Goal: Task Accomplishment & Management: Manage account settings

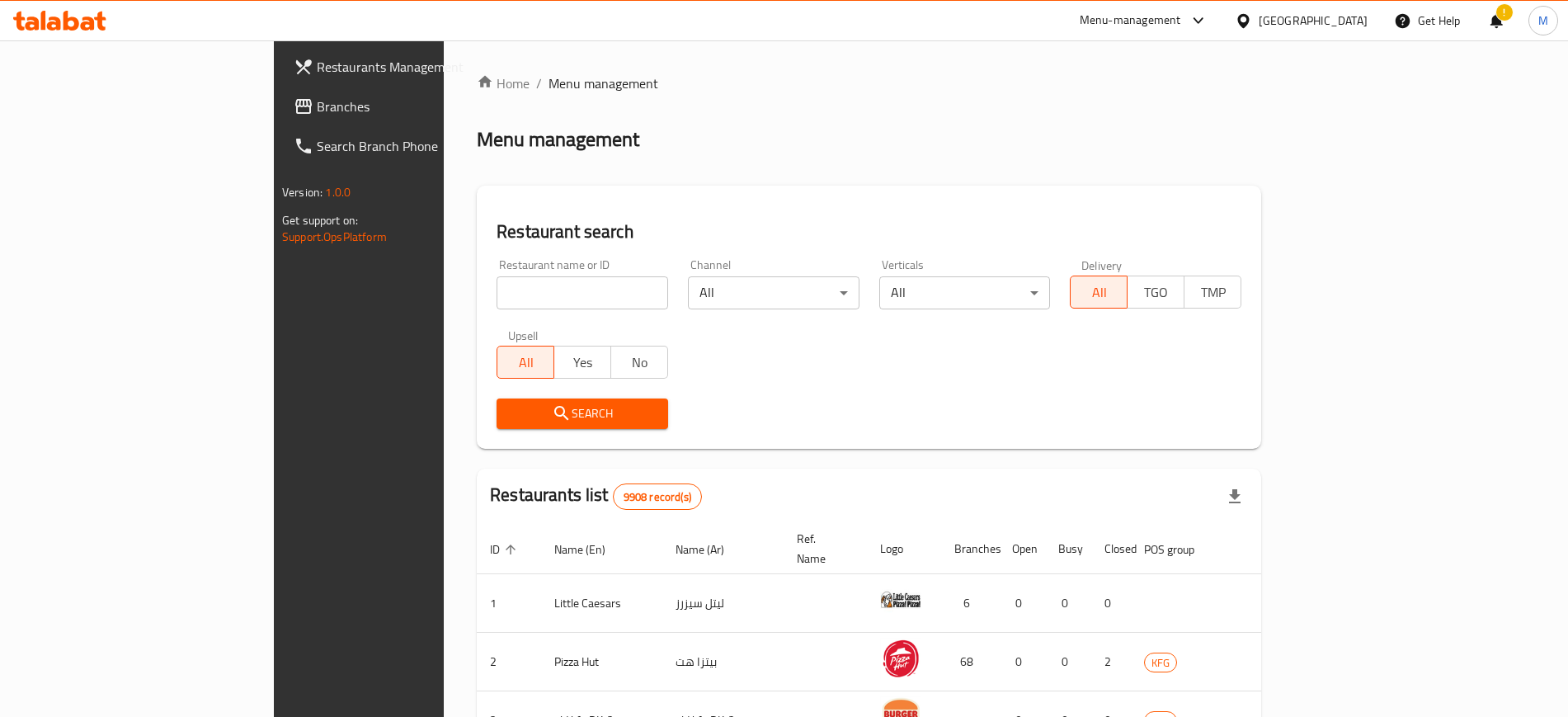
click at [486, 310] on div "Restaurant name or ID Restaurant name or ID" at bounding box center [582, 284] width 191 height 70
click at [496, 291] on input "search" at bounding box center [582, 293] width 171 height 33
click at [496, 289] on input "search" at bounding box center [582, 293] width 171 height 33
type input "gia"
click button "Search" at bounding box center [582, 414] width 171 height 31
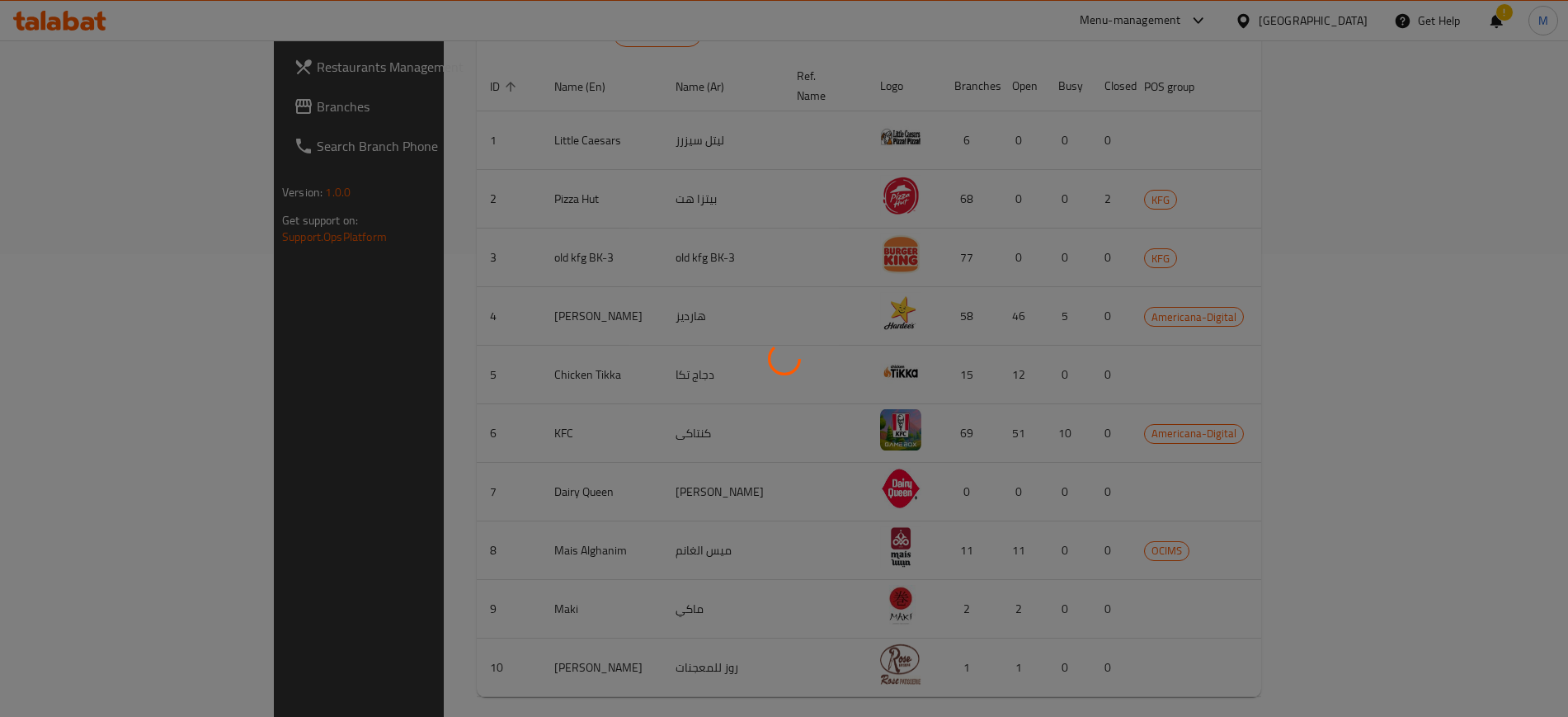
scroll to position [221, 0]
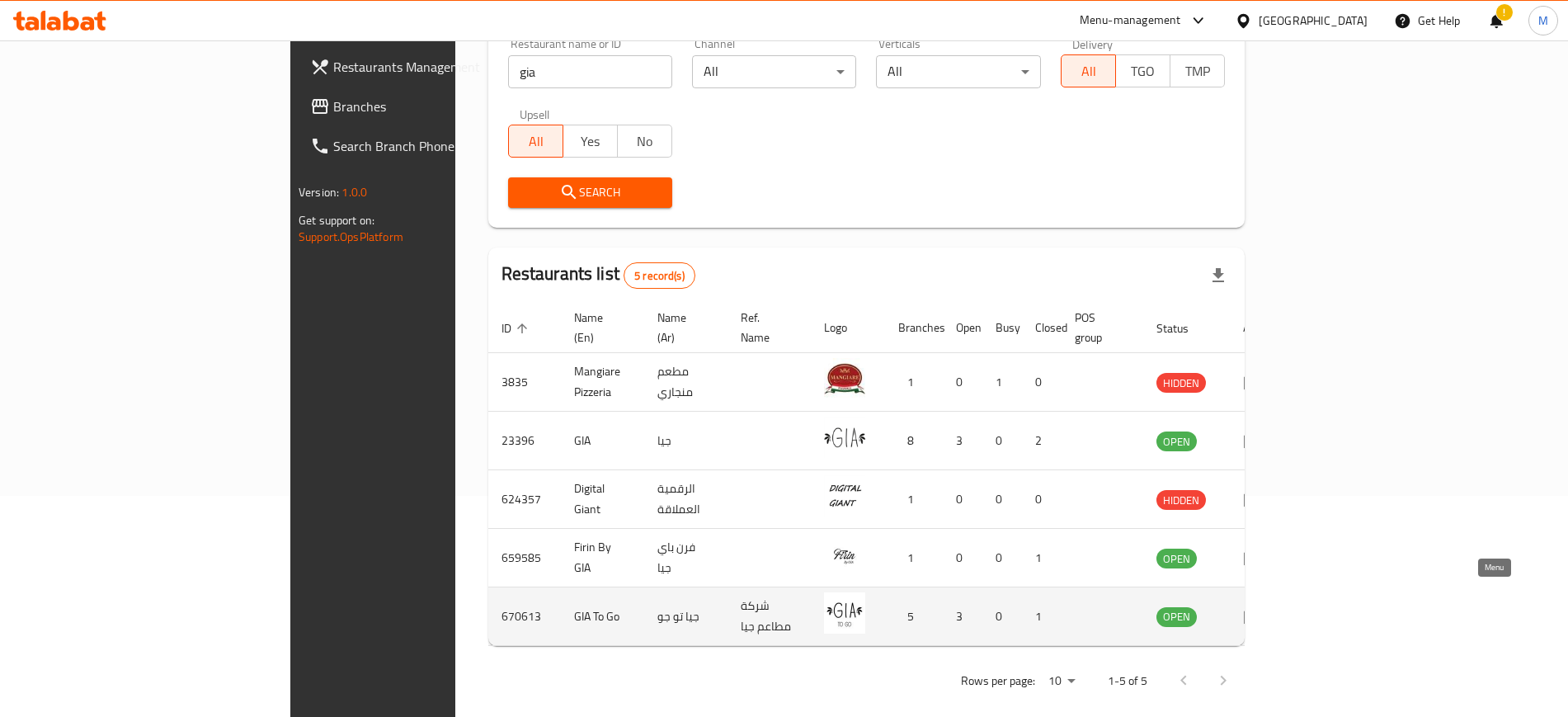
click at [1263, 606] on icon "enhanced table" at bounding box center [1253, 616] width 20 height 20
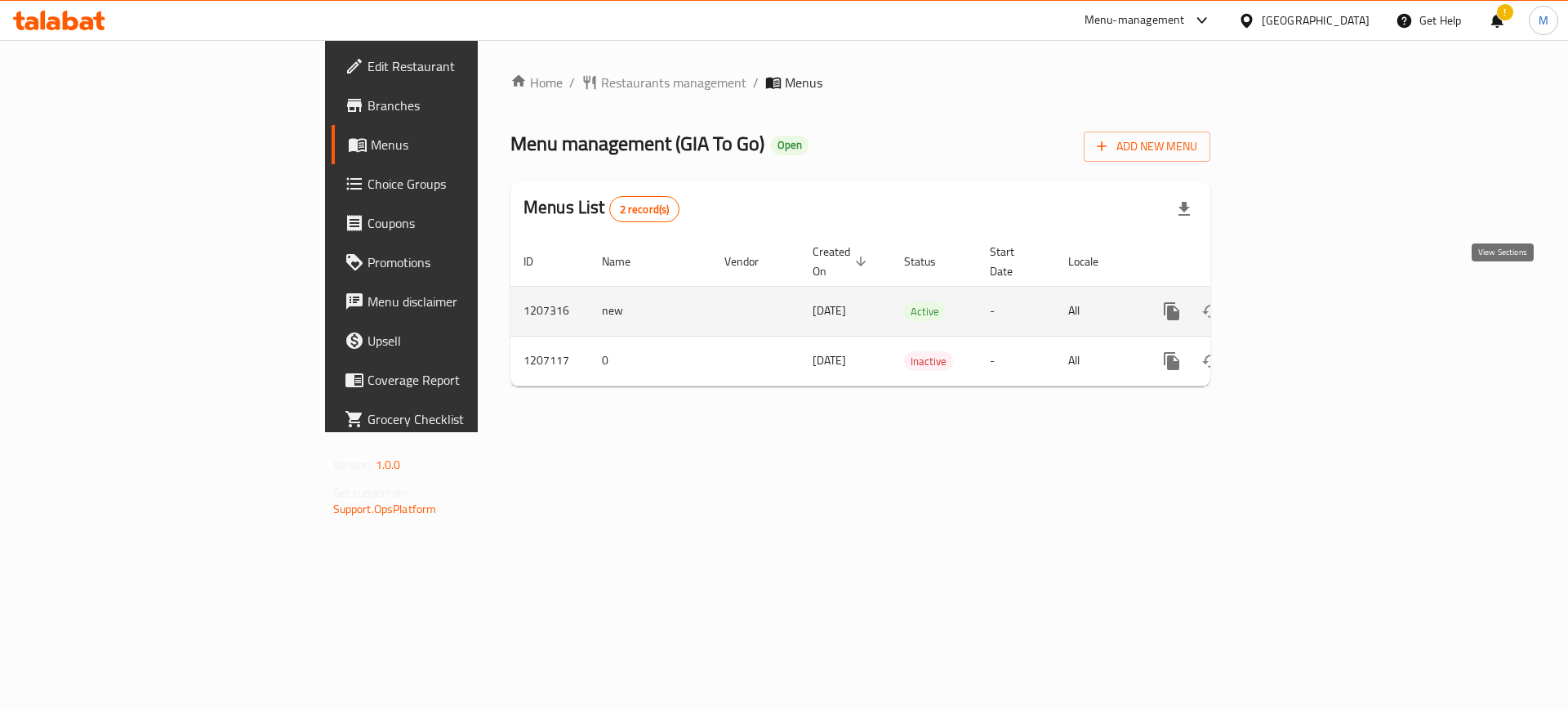
click at [1300, 301] on icon "enhanced table" at bounding box center [1290, 311] width 20 height 20
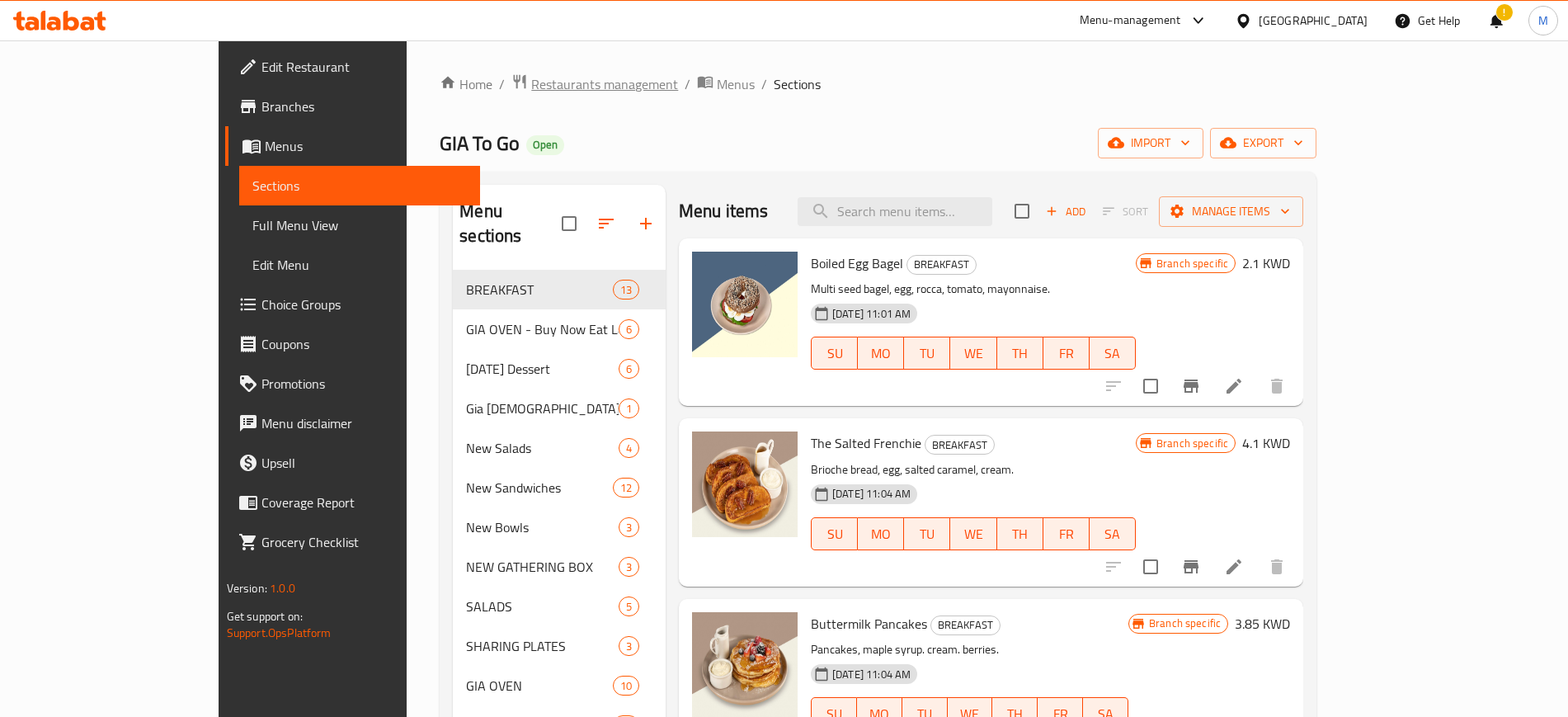
click at [531, 75] on span "Restaurants management" at bounding box center [605, 84] width 147 height 20
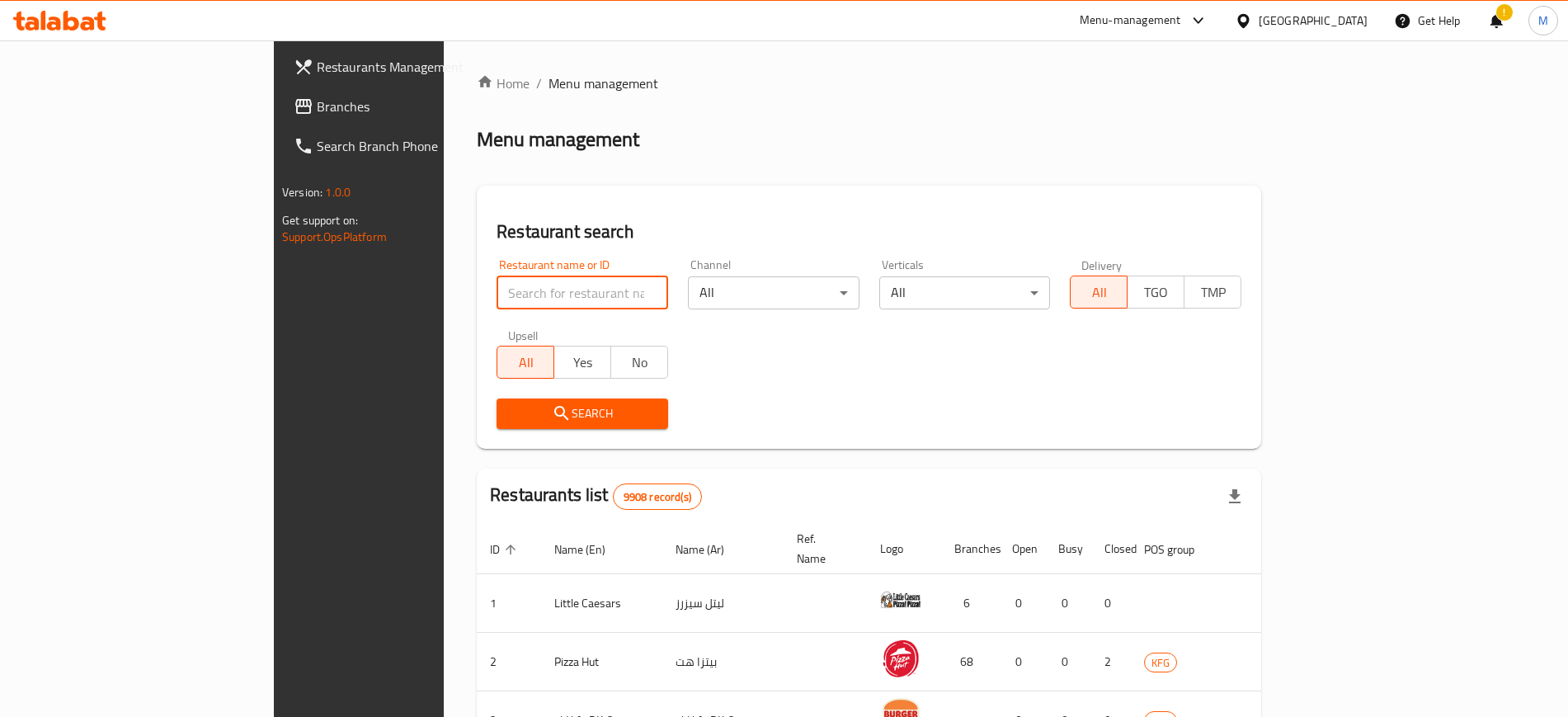
click at [496, 301] on input "search" at bounding box center [582, 293] width 171 height 33
type input "gia"
click button "Search" at bounding box center [582, 414] width 171 height 31
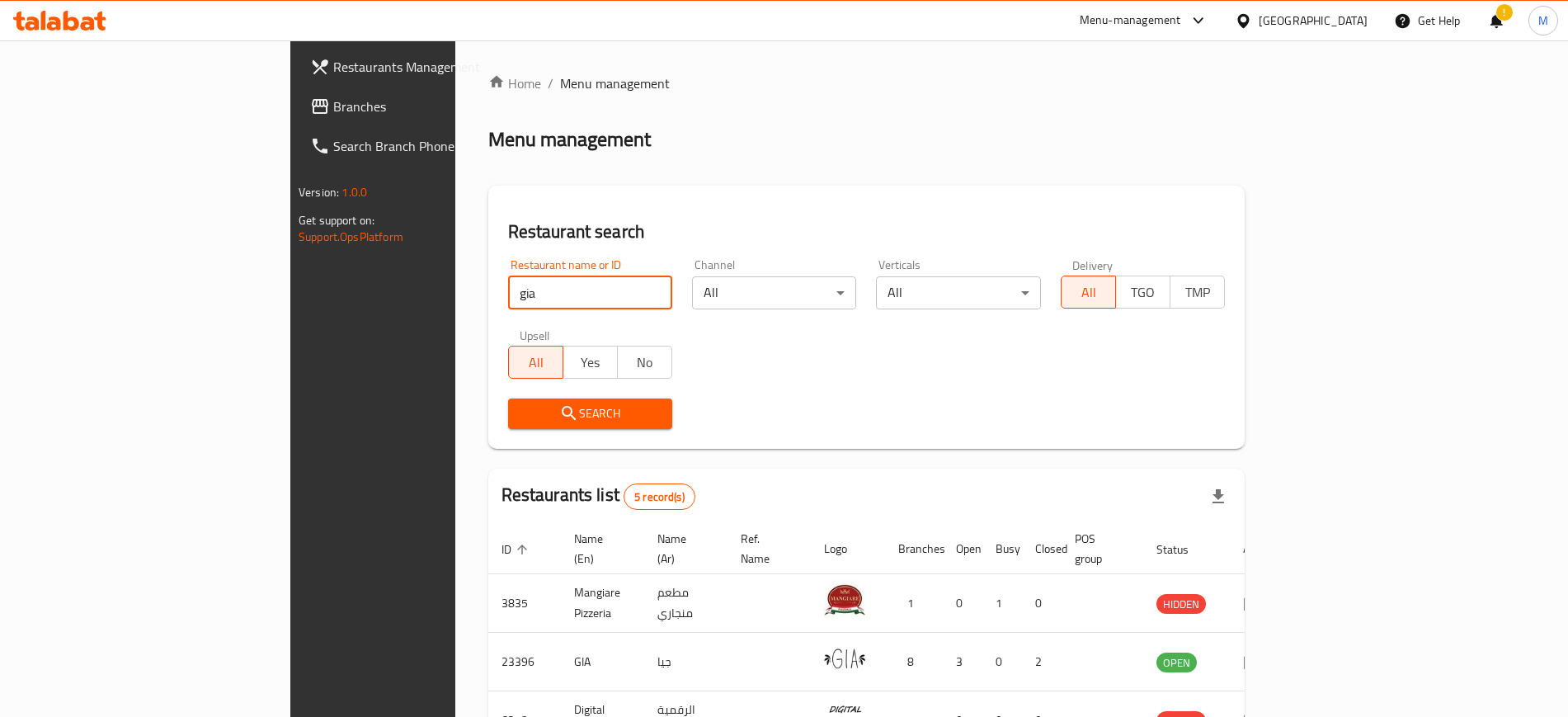
scroll to position [221, 0]
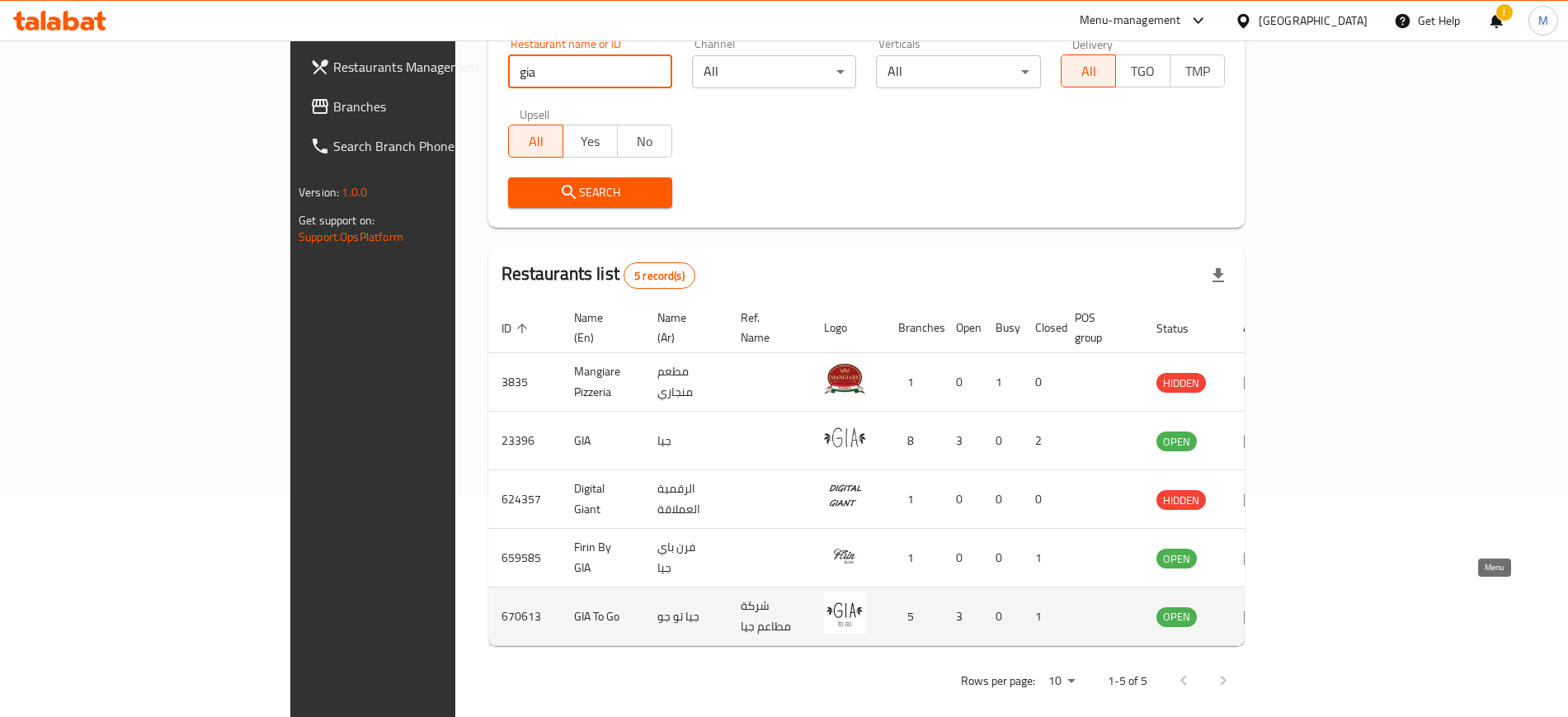
click at [1287, 595] on td "enhanced table" at bounding box center [1257, 616] width 57 height 58
click at [1263, 606] on icon "enhanced table" at bounding box center [1253, 616] width 20 height 20
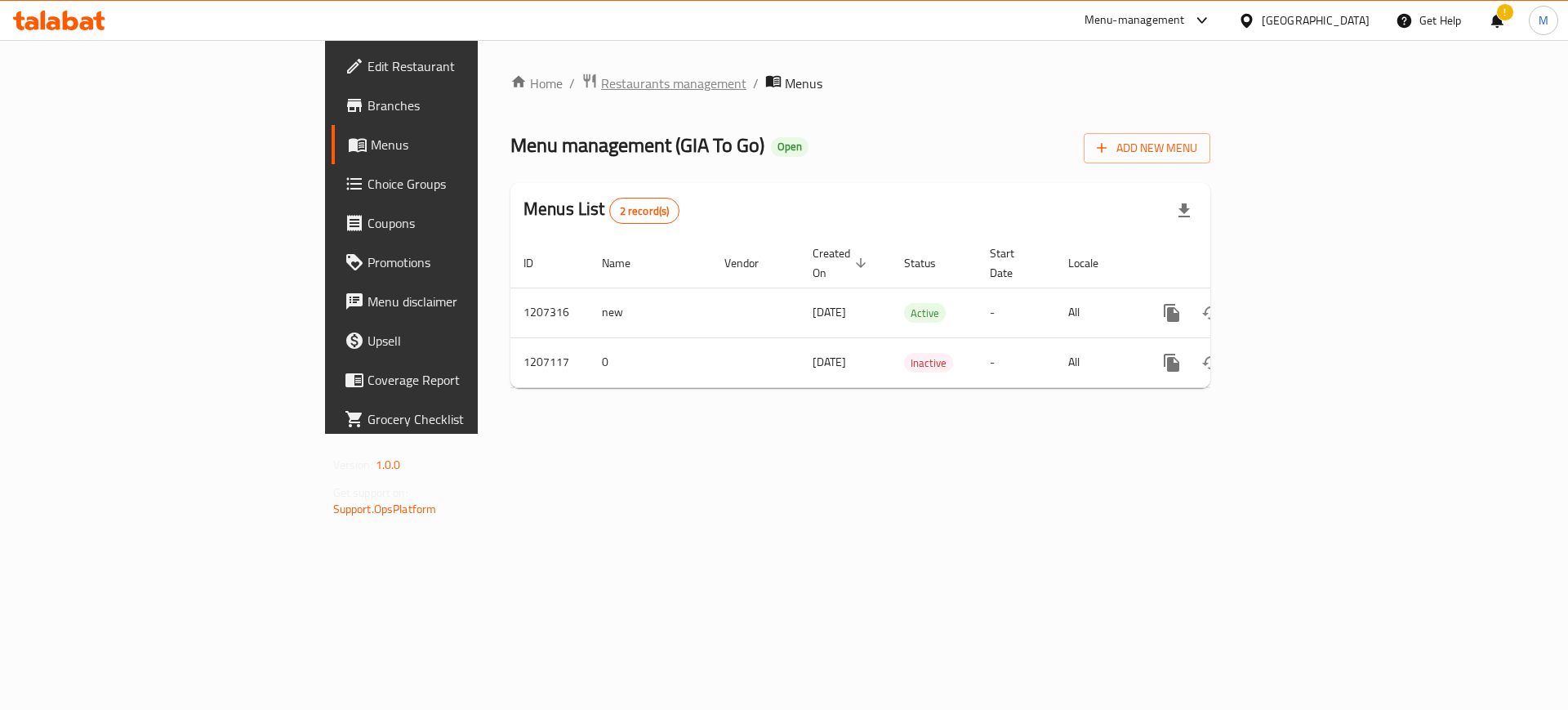
click at [601, 85] on span "Restaurants management" at bounding box center [674, 84] width 146 height 20
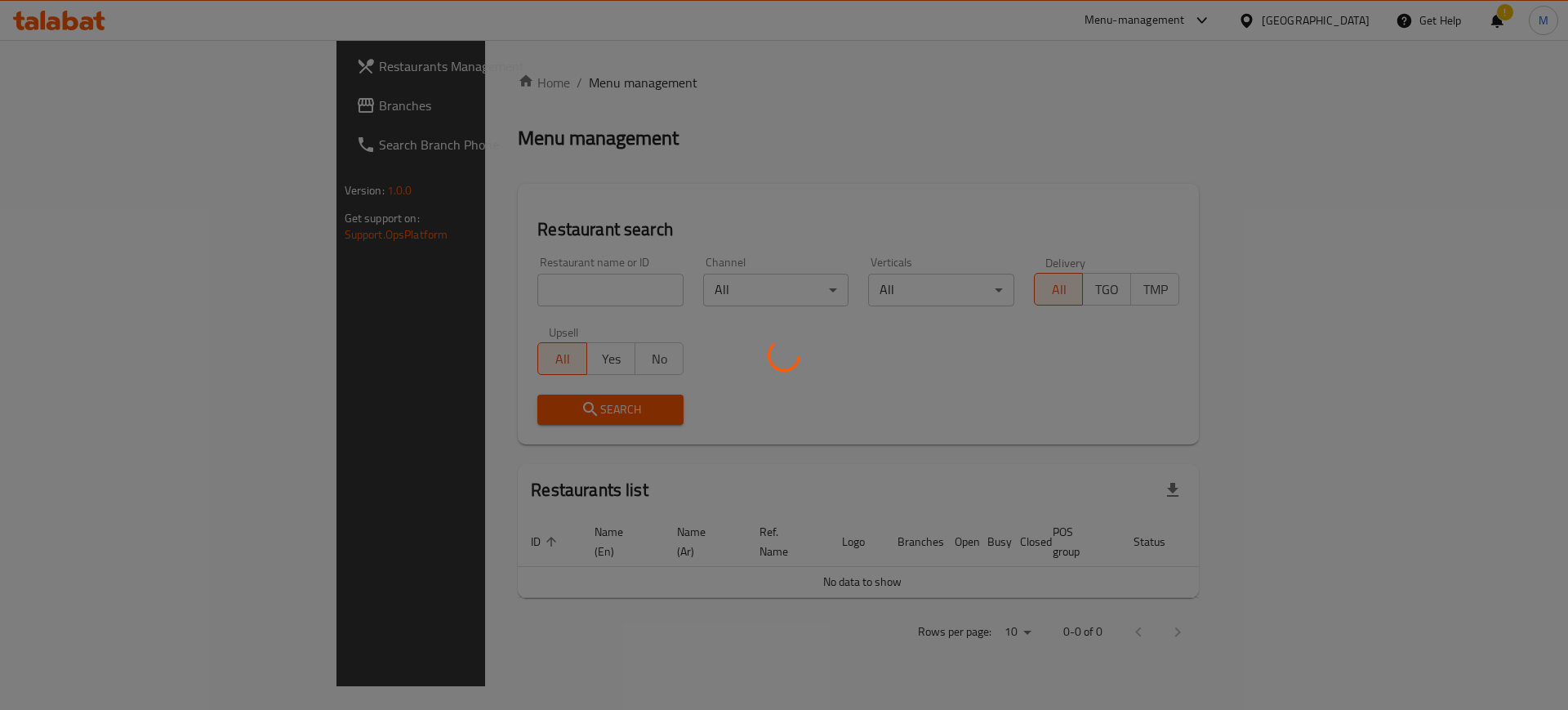
click at [451, 291] on div at bounding box center [784, 355] width 1568 height 710
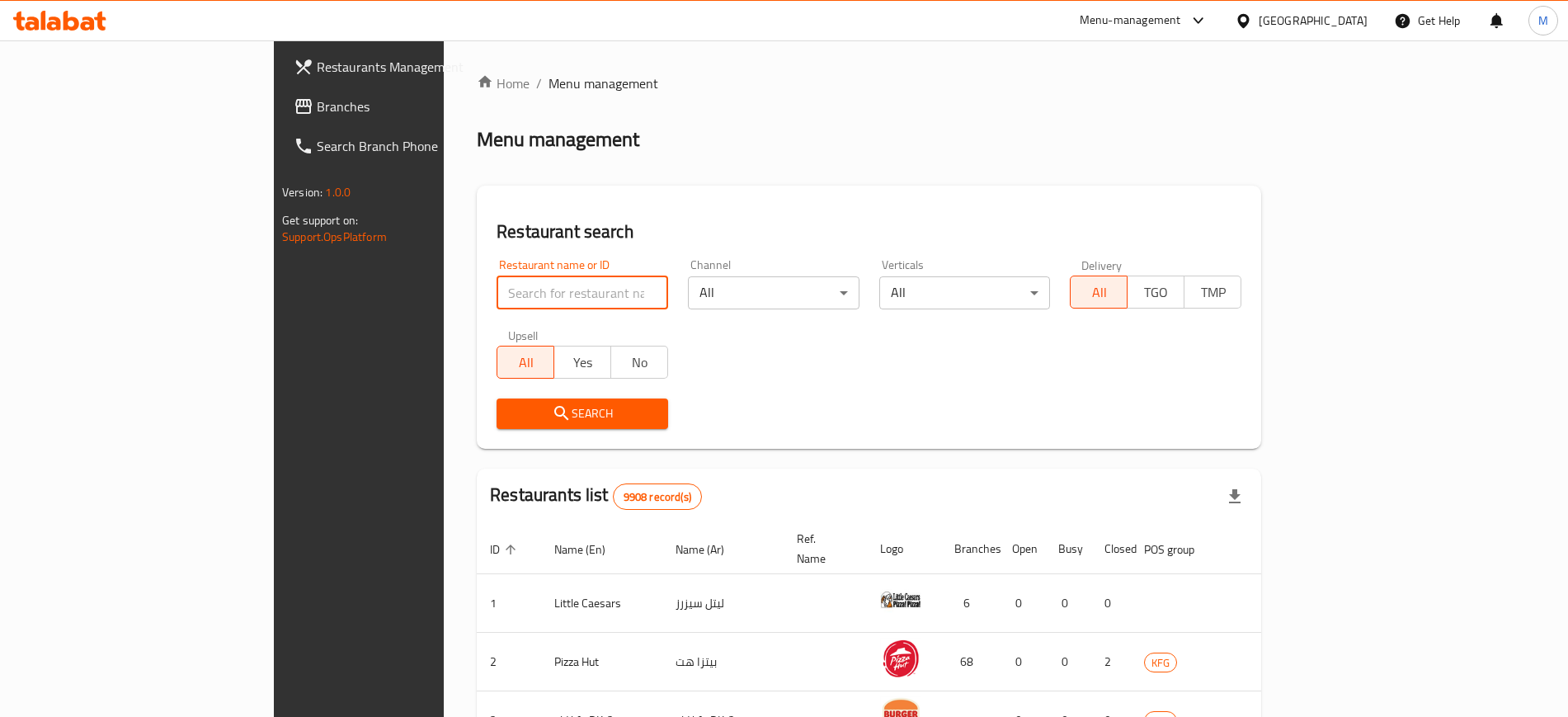
click at [496, 308] on input "search" at bounding box center [582, 293] width 171 height 33
